Goal: Task Accomplishment & Management: Use online tool/utility

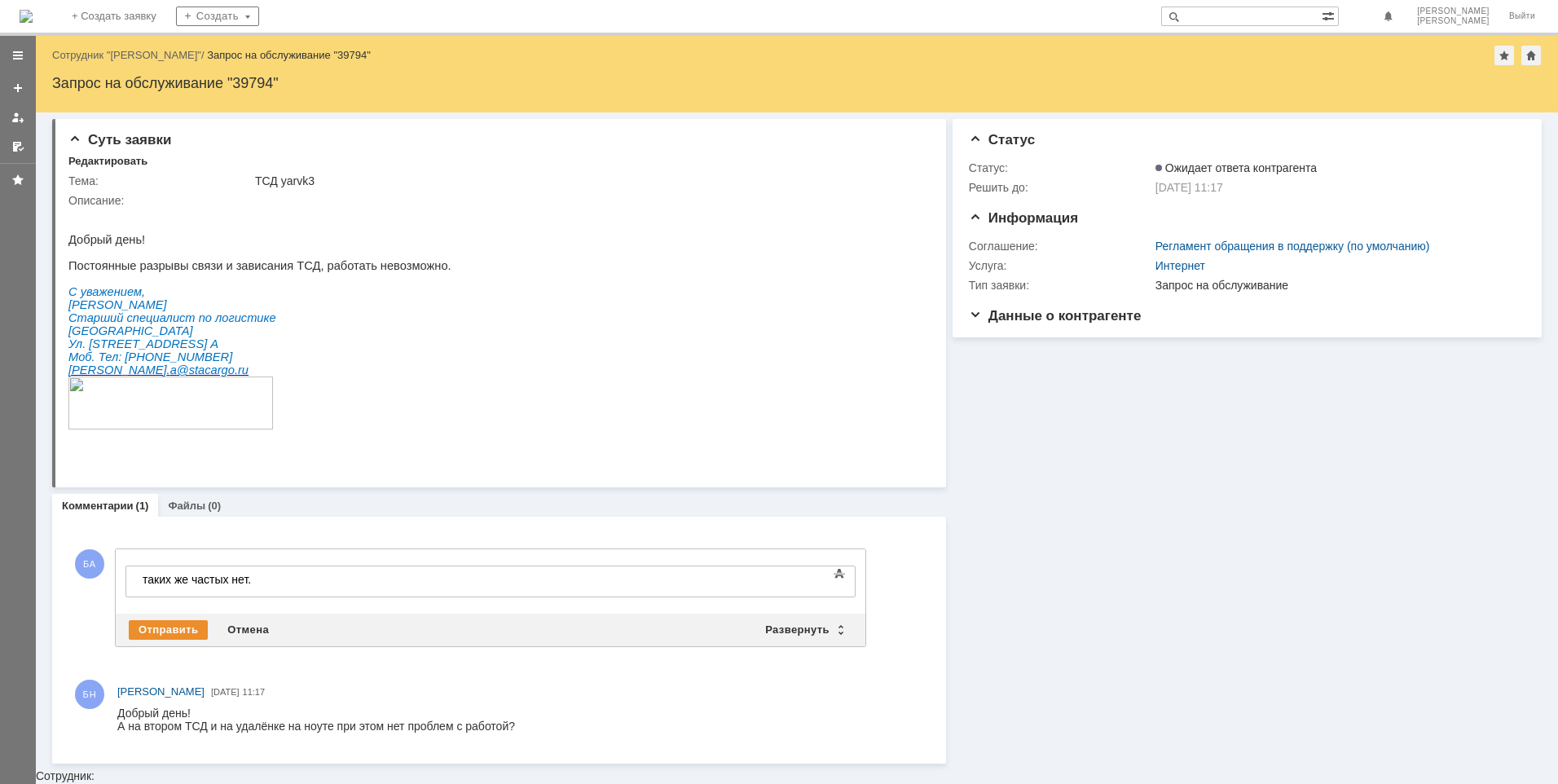
click at [1149, 634] on div "Информация Статус Статус: Ожидает ответа контрагента Решить до: 03.10.2025 11:1…" at bounding box center [1244, 438] width 596 height 651
click at [151, 627] on div "Отправить" at bounding box center [168, 630] width 79 height 20
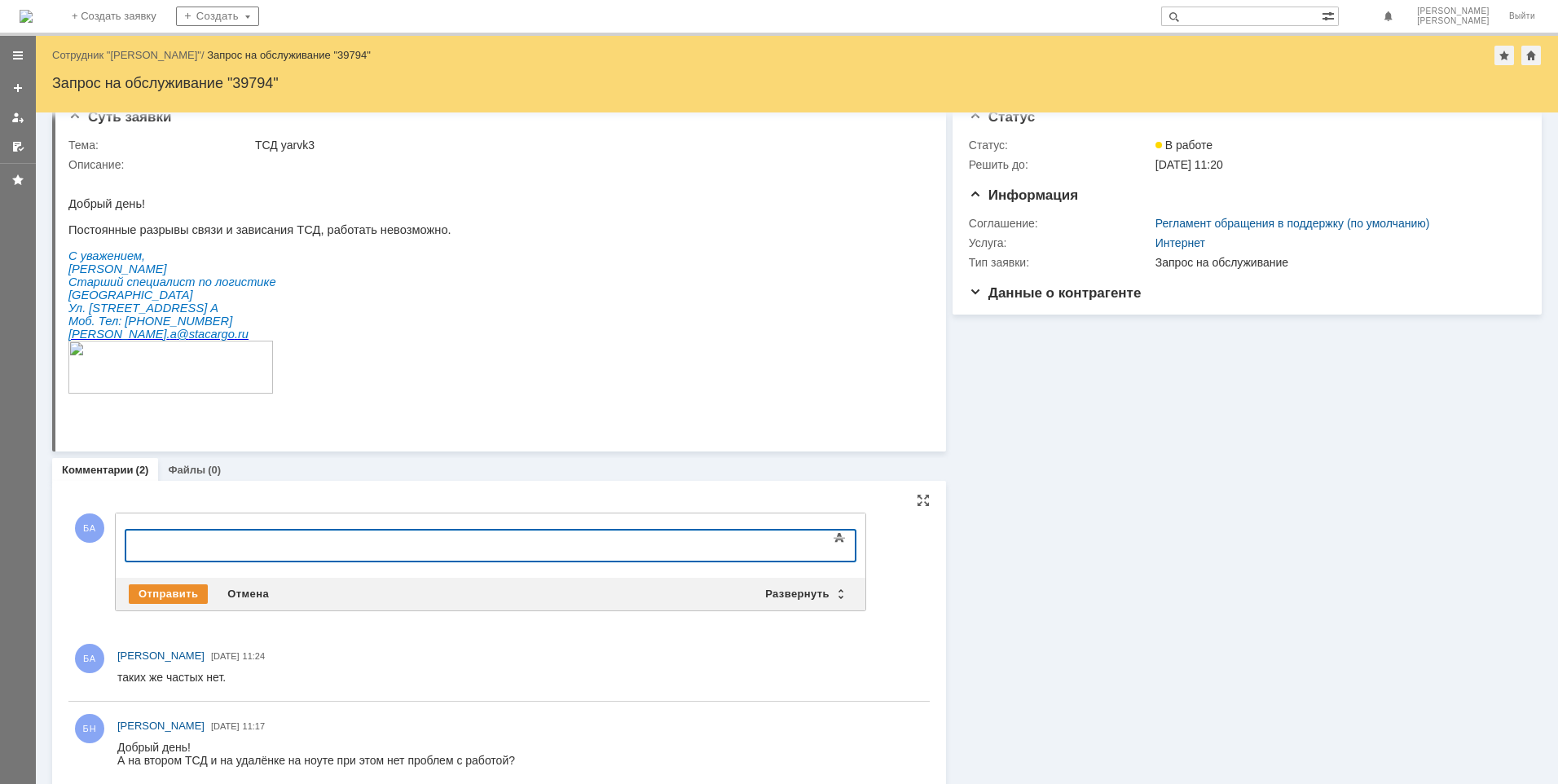
scroll to position [41, 0]
